Goal: Task Accomplishment & Management: Complete application form

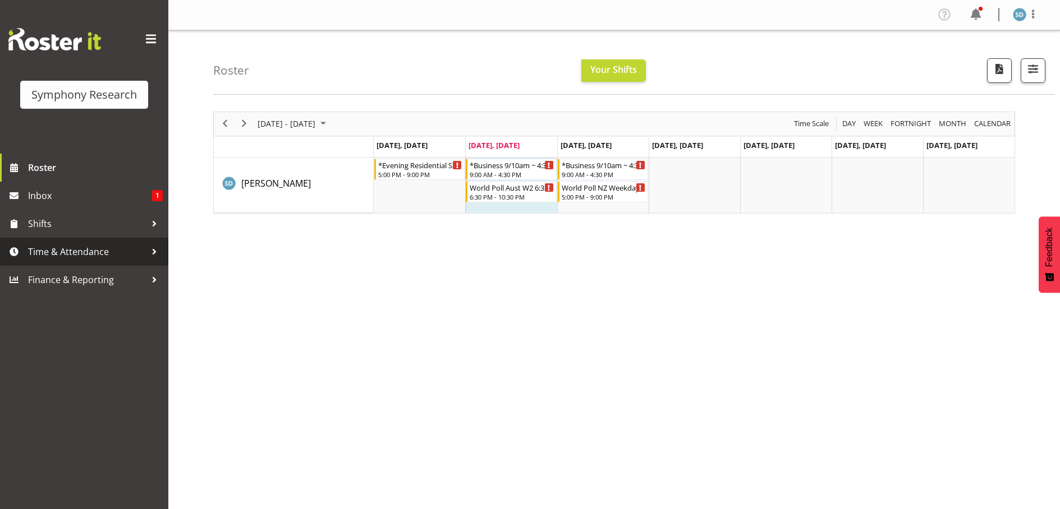
click at [78, 250] on span "Time & Attendance" at bounding box center [87, 252] width 118 height 17
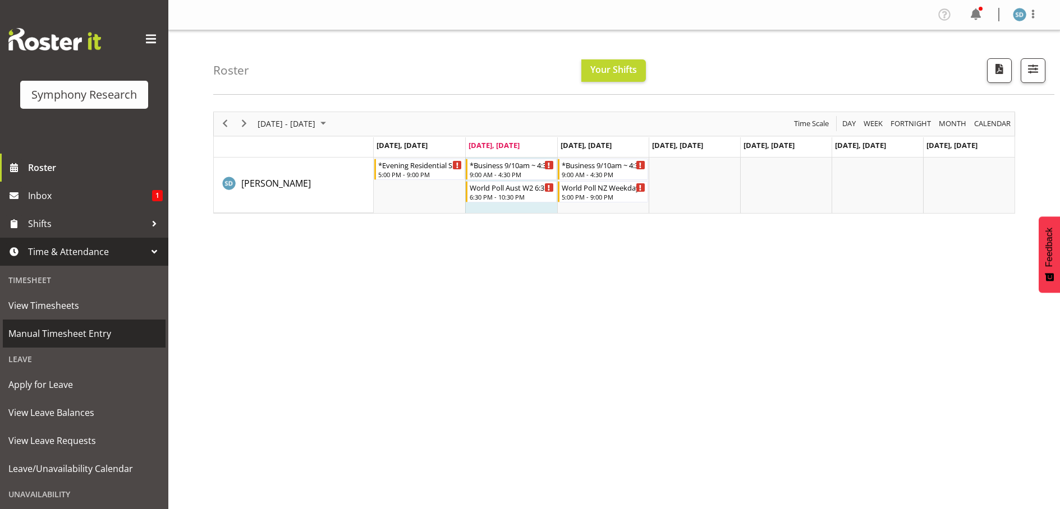
click at [32, 342] on span "Manual Timesheet Entry" at bounding box center [84, 333] width 152 height 17
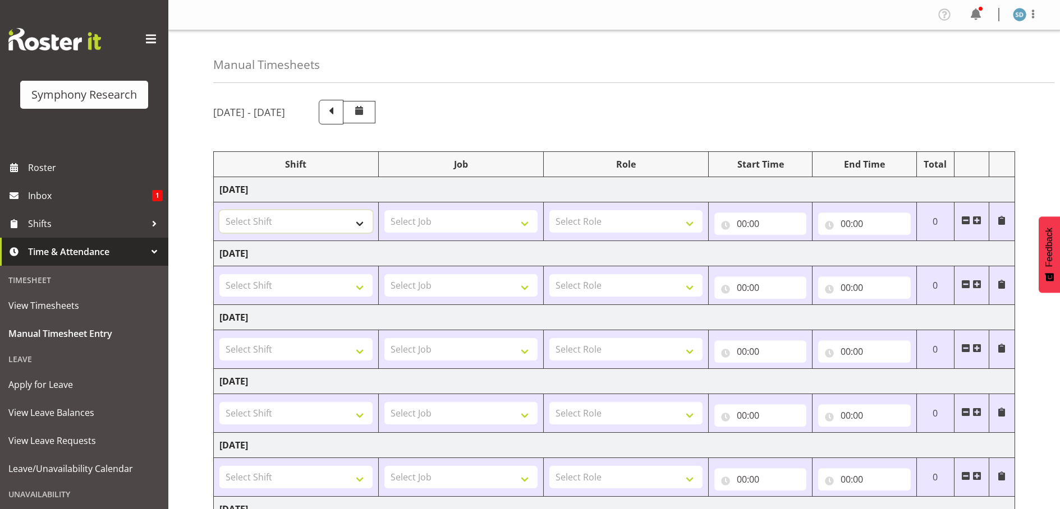
click at [357, 223] on select "Select Shift !!Project Briefing (Job to be assigned) !!Weekend Residential (Ros…" at bounding box center [295, 221] width 153 height 22
select select "57853"
click at [219, 210] on select "Select Shift !!Project Briefing (Job to be assigned) !!Weekend Residential (Ros…" at bounding box center [295, 221] width 153 height 22
click at [522, 222] on select "Select Job 550060 IF Admin 553492 World Poll Aus Wave 2 Main 2025 553493 World …" at bounding box center [460, 221] width 153 height 22
select select "10536"
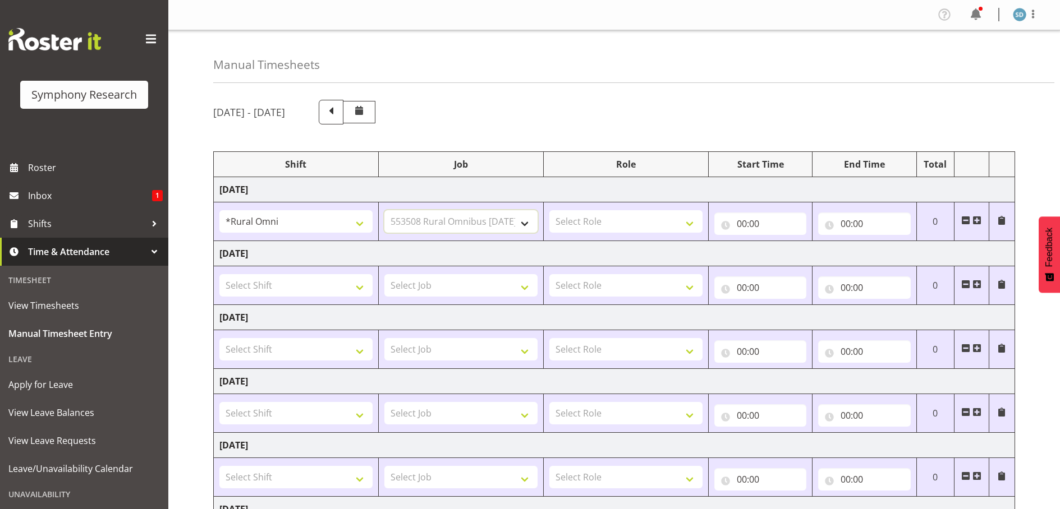
click at [384, 210] on select "Select Job 550060 IF Admin 553492 World Poll Aus Wave 2 Main 2025 553493 World …" at bounding box center [460, 221] width 153 height 22
click at [687, 223] on select "Select Role Briefing Interviewing" at bounding box center [625, 221] width 153 height 22
select select "47"
click at [549, 210] on select "Select Role Briefing Interviewing" at bounding box center [625, 221] width 153 height 22
click at [746, 216] on input "00:00" at bounding box center [760, 224] width 93 height 22
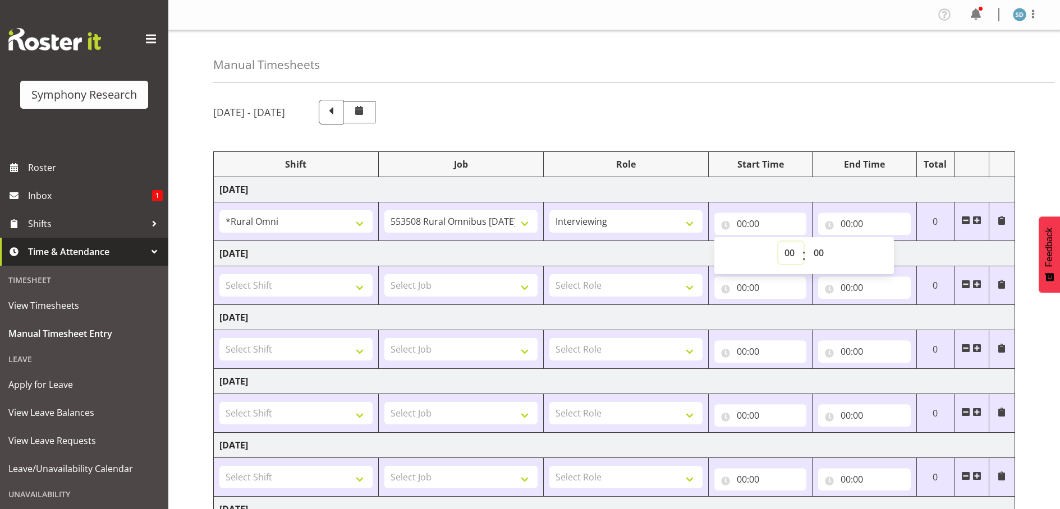
click at [786, 250] on select "00 01 02 03 04 05 06 07 08 09 10 11 12 13 14 15 16 17 18 19 20 21 22 23" at bounding box center [790, 253] width 25 height 22
select select "17"
click at [778, 242] on select "00 01 02 03 04 05 06 07 08 09 10 11 12 13 14 15 16 17 18 19 20 21 22 23" at bounding box center [790, 253] width 25 height 22
type input "17:00"
click at [850, 227] on input "00:00" at bounding box center [864, 224] width 93 height 22
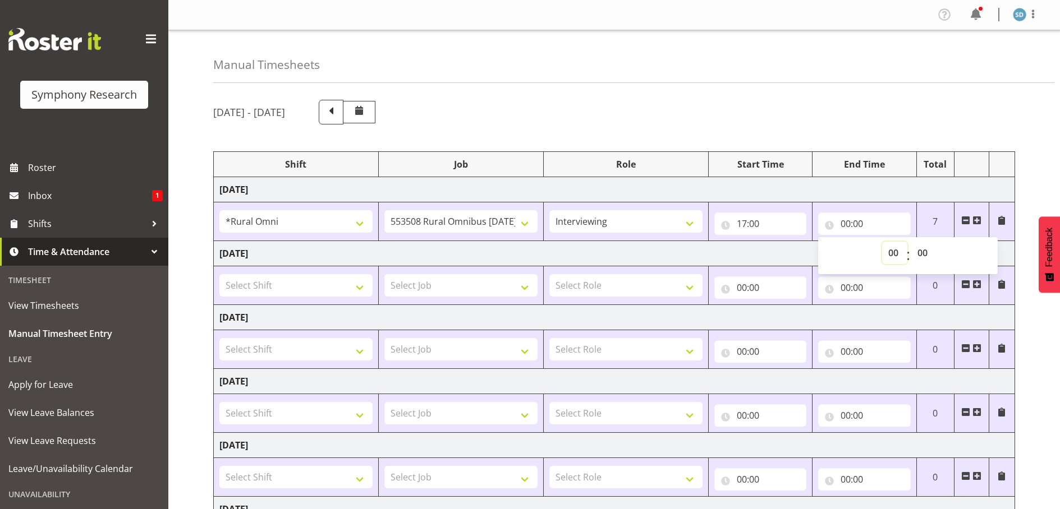
click at [894, 247] on select "00 01 02 03 04 05 06 07 08 09 10 11 12 13 14 15 16 17 18 19 20 21 22 23" at bounding box center [894, 253] width 25 height 22
select select "20"
click at [882, 242] on select "00 01 02 03 04 05 06 07 08 09 10 11 12 13 14 15 16 17 18 19 20 21 22 23" at bounding box center [894, 253] width 25 height 22
type input "20:00"
click at [920, 256] on select "00 01 02 03 04 05 06 07 08 09 10 11 12 13 14 15 16 17 18 19 20 21 22 23 24 25 2…" at bounding box center [923, 253] width 25 height 22
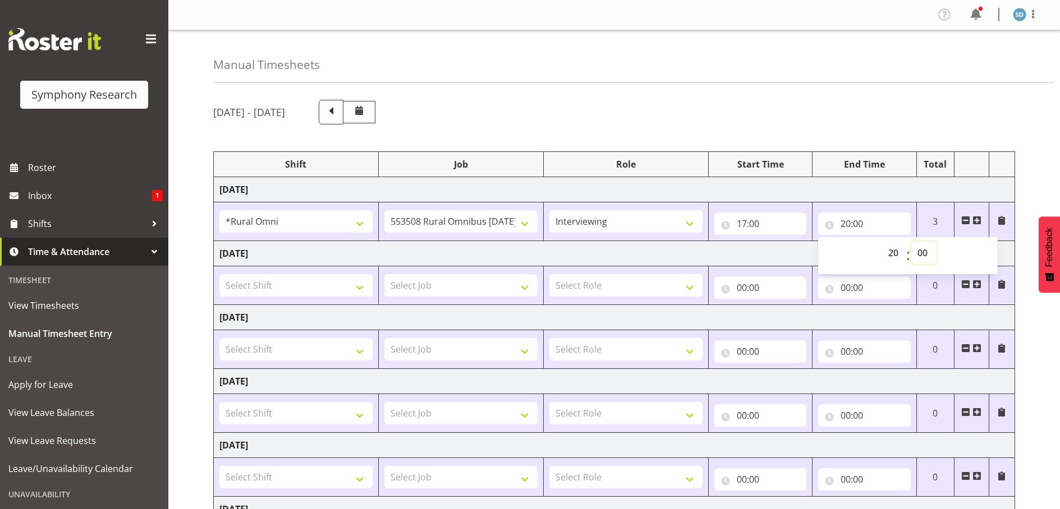
scroll to position [56, 0]
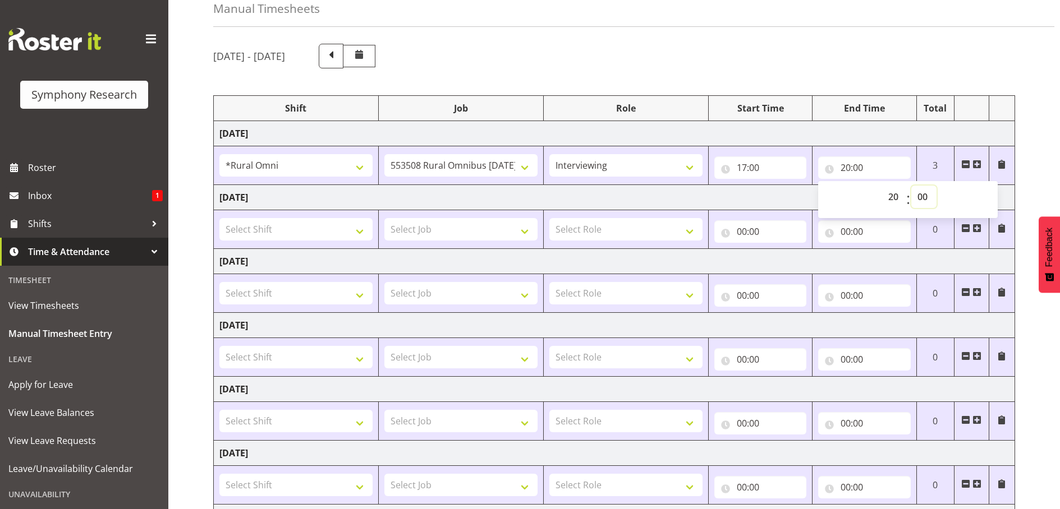
click at [925, 201] on select "00 01 02 03 04 05 06 07 08 09 10 11 12 13 14 15 16 17 18 19 20 21 22 23 24 25 2…" at bounding box center [923, 197] width 25 height 22
select select "30"
click at [911, 186] on select "00 01 02 03 04 05 06 07 08 09 10 11 12 13 14 15 16 17 18 19 20 21 22 23 24 25 2…" at bounding box center [923, 197] width 25 height 22
type input "20:30"
click at [357, 231] on select "Select Shift !!Project Briefing (Job to be assigned) !!Weekend Residential (Ros…" at bounding box center [295, 229] width 153 height 22
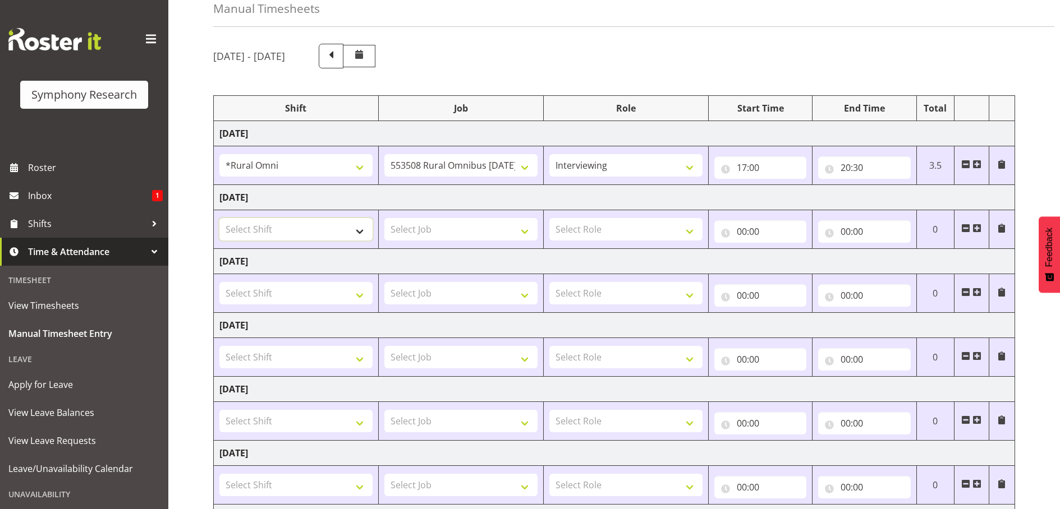
select select "57339"
click at [219, 218] on select "Select Shift !!Project Briefing (Job to be assigned) !!Weekend Residential (Ros…" at bounding box center [295, 229] width 153 height 22
click at [520, 233] on select "Select Job 550060 IF Admin 553492 World Poll Aus Wave 2 Main 2025 553493 World …" at bounding box center [460, 229] width 153 height 22
select select "10499"
click at [384, 218] on select "Select Job 550060 IF Admin 553492 World Poll Aus Wave 2 Main 2025 553493 World …" at bounding box center [460, 229] width 153 height 22
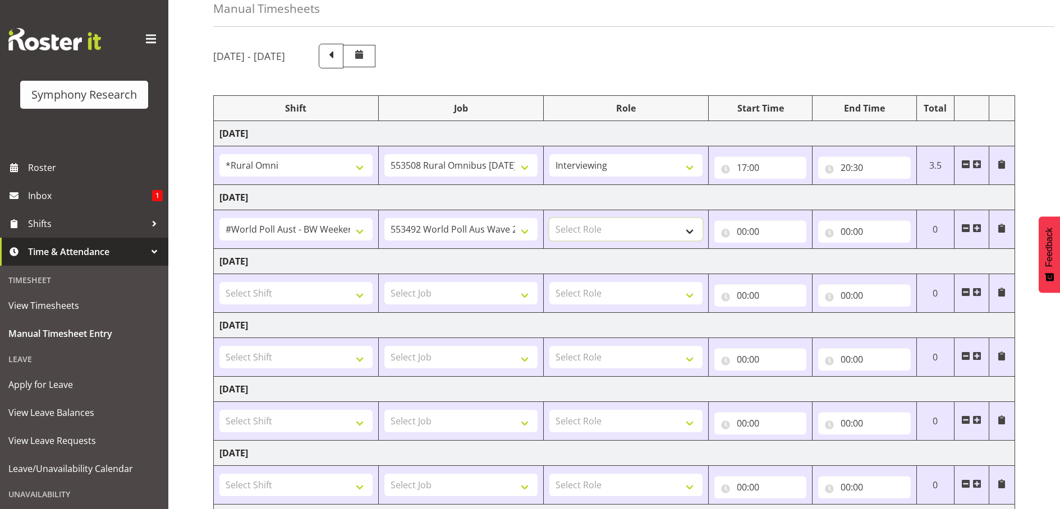
click at [685, 235] on select "Select Role Briefing Interviewing" at bounding box center [625, 229] width 153 height 22
select select "47"
click at [549, 218] on select "Select Role Briefing Interviewing" at bounding box center [625, 229] width 153 height 22
click at [759, 237] on input "00:00" at bounding box center [760, 232] width 93 height 22
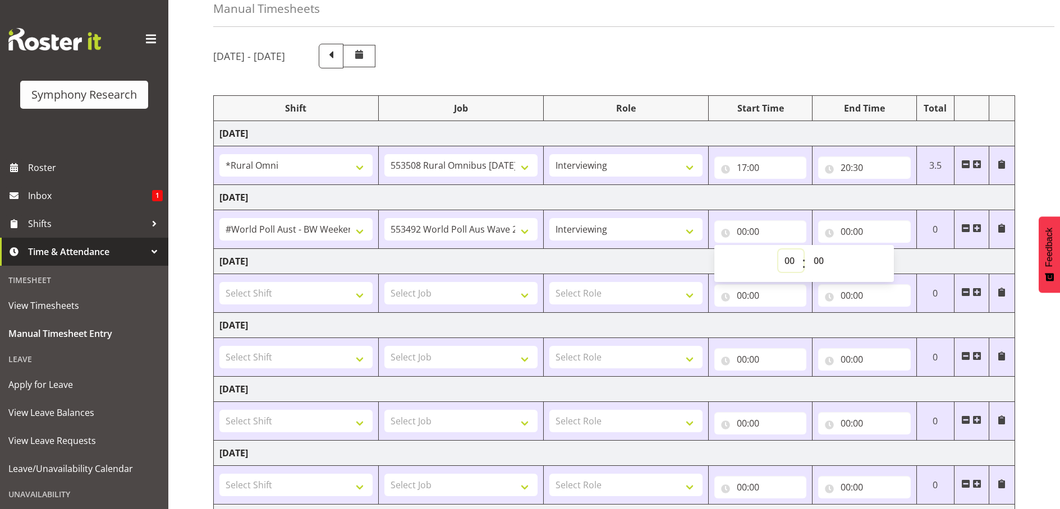
click at [793, 263] on select "00 01 02 03 04 05 06 07 08 09 10 11 12 13 14 15 16 17 18 19 20 21 22 23" at bounding box center [790, 261] width 25 height 22
select select "14"
click at [778, 250] on select "00 01 02 03 04 05 06 07 08 09 10 11 12 13 14 15 16 17 18 19 20 21 22 23" at bounding box center [790, 261] width 25 height 22
type input "14:00"
click at [848, 229] on input "00:00" at bounding box center [864, 232] width 93 height 22
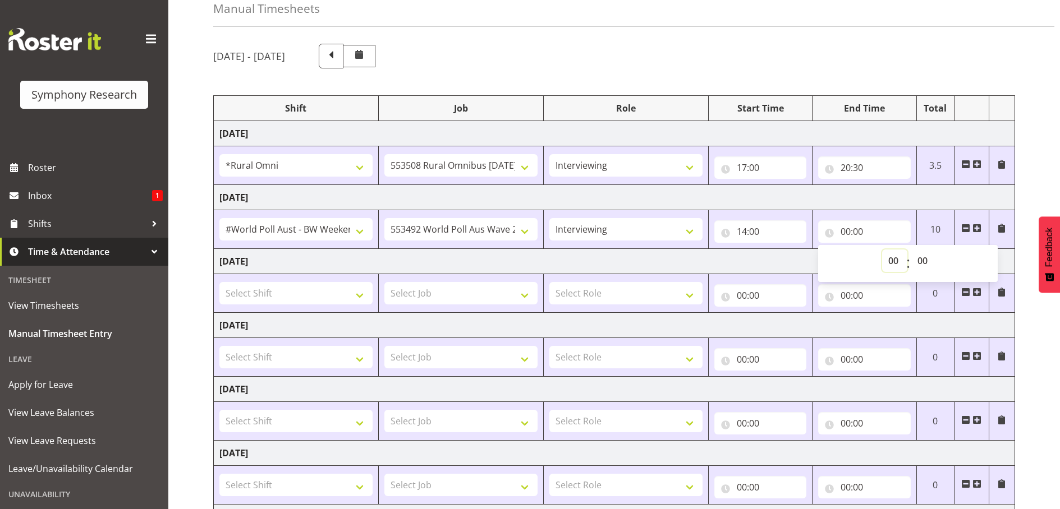
click at [888, 264] on select "00 01 02 03 04 05 06 07 08 09 10 11 12 13 14 15 16 17 18 19 20 21 22 23" at bounding box center [894, 261] width 25 height 22
select select "20"
click at [882, 250] on select "00 01 02 03 04 05 06 07 08 09 10 11 12 13 14 15 16 17 18 19 20 21 22 23" at bounding box center [894, 261] width 25 height 22
type input "20:00"
click at [921, 263] on select "00 01 02 03 04 05 06 07 08 09 10 11 12 13 14 15 16 17 18 19 20 21 22 23 24 25 2…" at bounding box center [923, 261] width 25 height 22
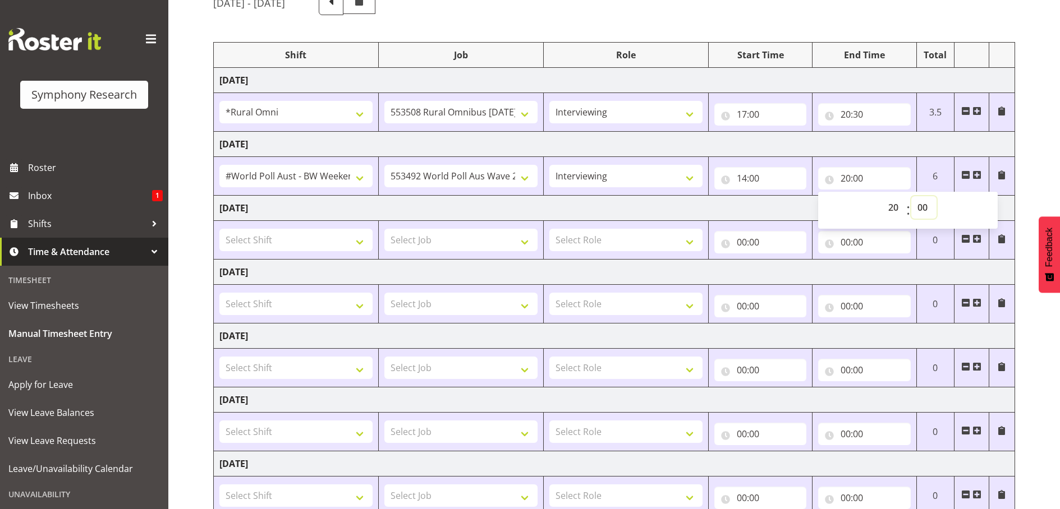
scroll to position [112, 0]
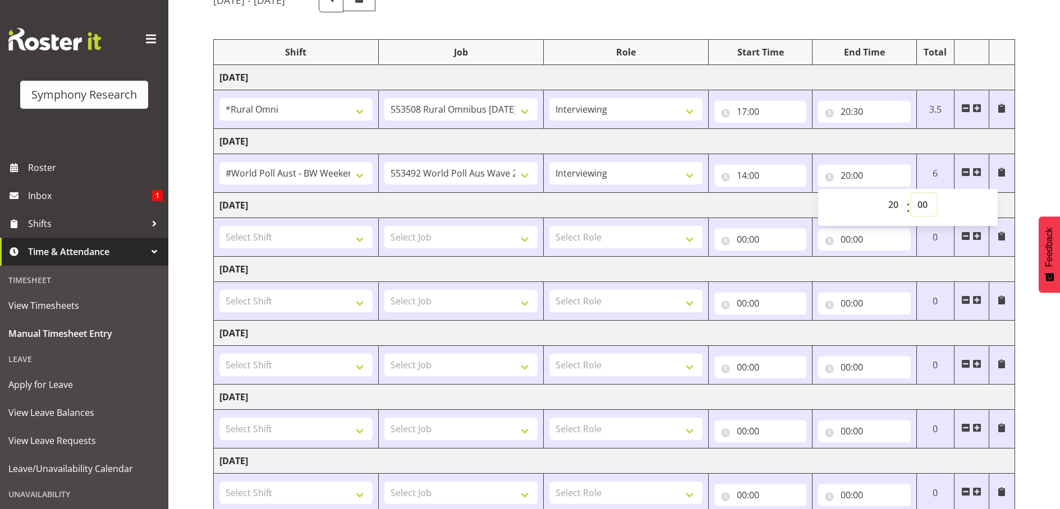
click at [928, 212] on select "00 01 02 03 04 05 06 07 08 09 10 11 12 13 14 15 16 17 18 19 20 21 22 23 24 25 2…" at bounding box center [923, 205] width 25 height 22
select select "30"
click at [911, 194] on select "00 01 02 03 04 05 06 07 08 09 10 11 12 13 14 15 16 17 18 19 20 21 22 23 24 25 2…" at bounding box center [923, 205] width 25 height 22
type input "20:30"
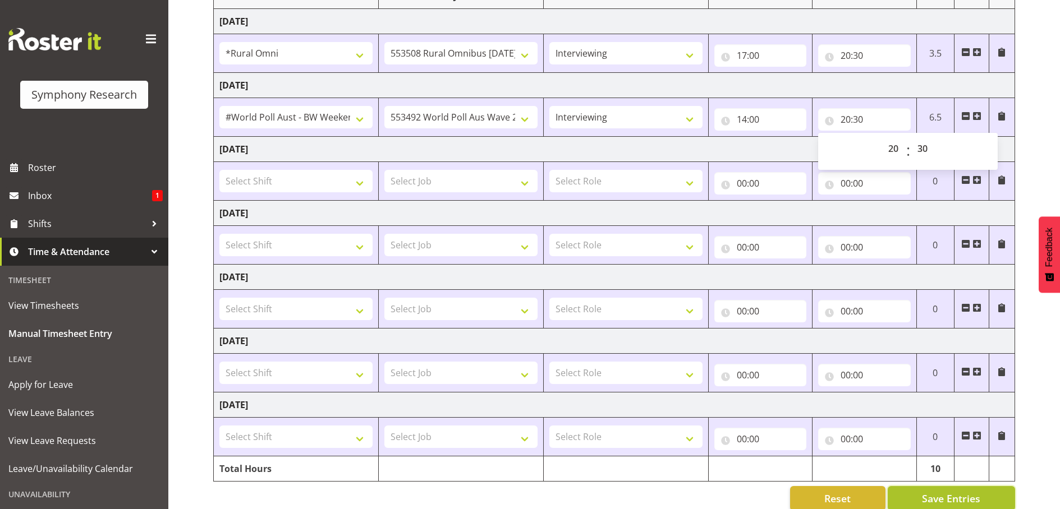
click at [944, 493] on span "Save Entries" at bounding box center [951, 499] width 58 height 15
